Goal: Information Seeking & Learning: Learn about a topic

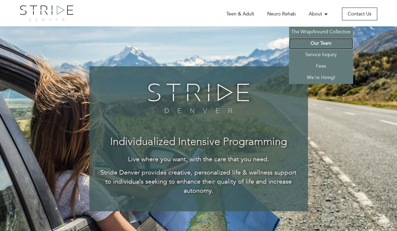
click at [326, 46] on link "Our Team" at bounding box center [321, 43] width 64 height 11
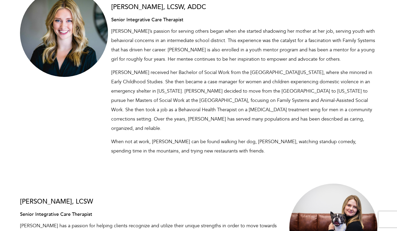
scroll to position [1125, 0]
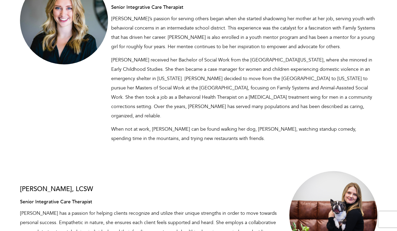
drag, startPoint x: 276, startPoint y: 163, endPoint x: 358, endPoint y: 180, distance: 84.4
drag, startPoint x: 358, startPoint y: 180, endPoint x: 355, endPoint y: 221, distance: 41.7
drag, startPoint x: 355, startPoint y: 221, endPoint x: 374, endPoint y: 159, distance: 65.6
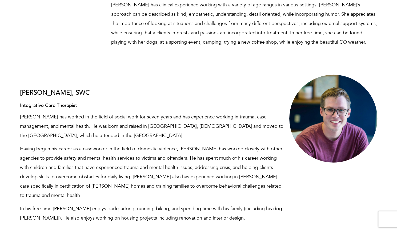
scroll to position [2034, 0]
click at [299, 75] on div at bounding box center [335, 119] width 91 height 88
drag, startPoint x: 284, startPoint y: 25, endPoint x: 361, endPoint y: 91, distance: 100.4
click at [360, 90] on div "Joel, SWC Integrative Care Therapist Joel has worked in the field of social wor…" at bounding box center [198, 151] width 365 height 152
click at [378, 111] on div "Joel, SWC Integrative Care Therapist Joel has worked in the field of social wor…" at bounding box center [198, 151] width 365 height 152
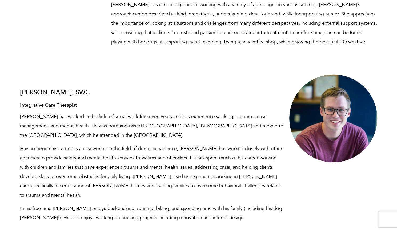
drag, startPoint x: 313, startPoint y: 129, endPoint x: 291, endPoint y: 140, distance: 24.7
click at [291, 140] on div "Joel, SWC Integrative Care Therapist Joel has worked in the field of social wor…" at bounding box center [198, 151] width 365 height 152
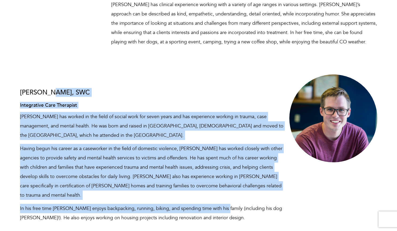
drag, startPoint x: 218, startPoint y: 145, endPoint x: 107, endPoint y: 20, distance: 167.1
click at [105, 75] on div "Joel, SWC Integrative Care Therapist Joel has worked in the field of social wor…" at bounding box center [153, 151] width 274 height 152
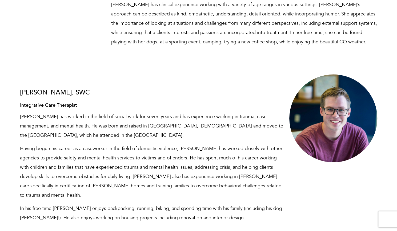
click at [320, 75] on div at bounding box center [333, 119] width 88 height 88
drag, startPoint x: 340, startPoint y: 63, endPoint x: 381, endPoint y: 87, distance: 47.1
click at [381, 87] on div at bounding box center [335, 119] width 91 height 88
drag, startPoint x: 381, startPoint y: 87, endPoint x: 288, endPoint y: 17, distance: 115.8
click at [288, 17] on div "Let us help you find your Stride! Meg Bozzay Founder Meg has enjoyed an excitin…" at bounding box center [198, 51] width 365 height 3799
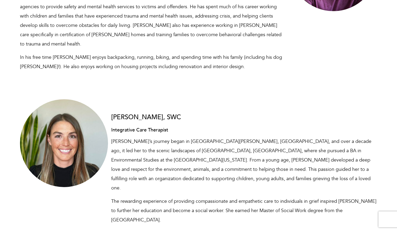
scroll to position [2186, 0]
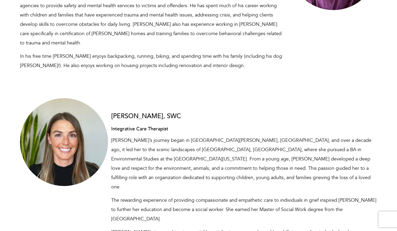
click at [74, 98] on div at bounding box center [64, 142] width 88 height 88
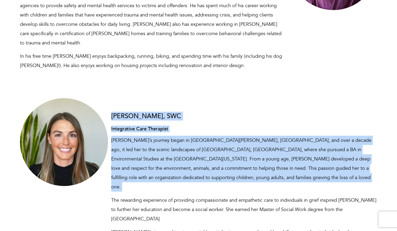
drag, startPoint x: 74, startPoint y: 70, endPoint x: 127, endPoint y: 114, distance: 69.4
click at [127, 114] on div "Alex, SWC Integrative Care Therapist Alex’s journey began in St. Paul, MN, and …" at bounding box center [198, 204] width 365 height 212
click at [130, 136] on p "Alex’s journey began in St. Paul, MN, and over a decade ago, it led her to the …" at bounding box center [244, 164] width 266 height 56
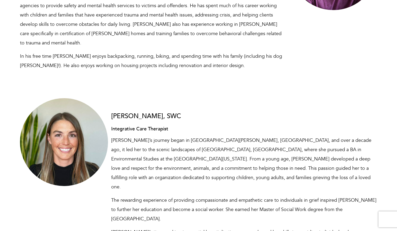
click at [64, 98] on div at bounding box center [64, 142] width 88 height 88
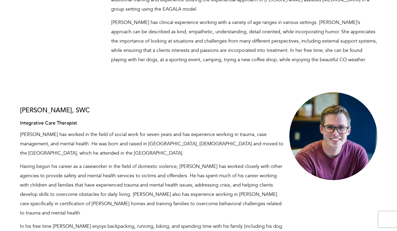
scroll to position [2015, 0]
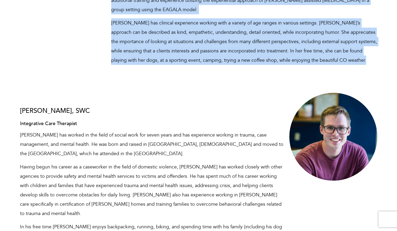
drag, startPoint x: 292, startPoint y: 35, endPoint x: 370, endPoint y: 100, distance: 101.7
click at [370, 100] on div "Let us help you find your Stride! Meg Bozzay Founder Meg has enjoyed an excitin…" at bounding box center [198, 69] width 365 height 3799
click at [370, 100] on div at bounding box center [333, 137] width 88 height 88
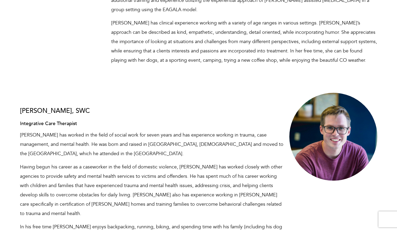
drag, startPoint x: 374, startPoint y: 115, endPoint x: 285, endPoint y: 43, distance: 114.3
click at [285, 93] on div "Joel, SWC Integrative Care Therapist Joel has worked in the field of social wor…" at bounding box center [198, 169] width 365 height 152
